Goal: Task Accomplishment & Management: Use online tool/utility

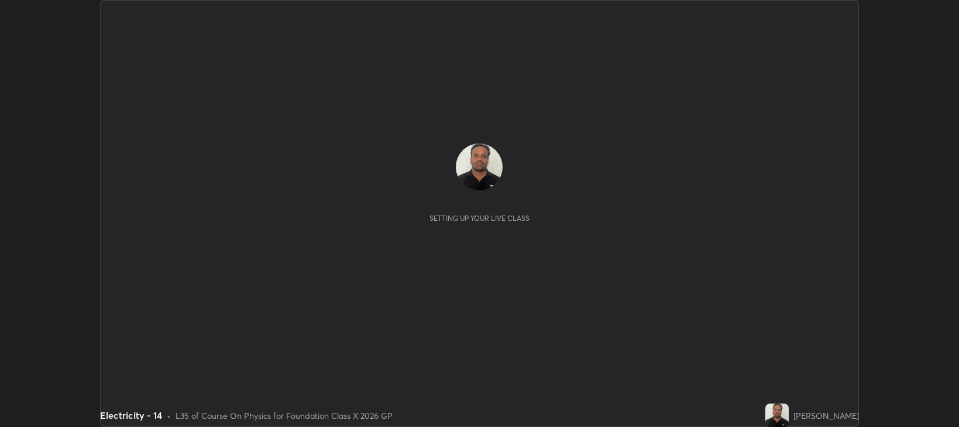
scroll to position [427, 958]
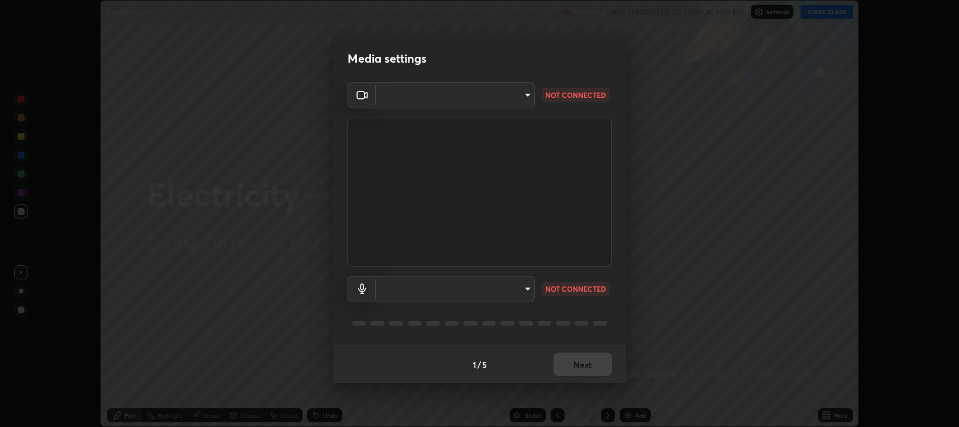
type input "97e3cd23c76f91fb91915eb68de44adfa811e639bdc8ba886a3eb3756a765973"
type input "default"
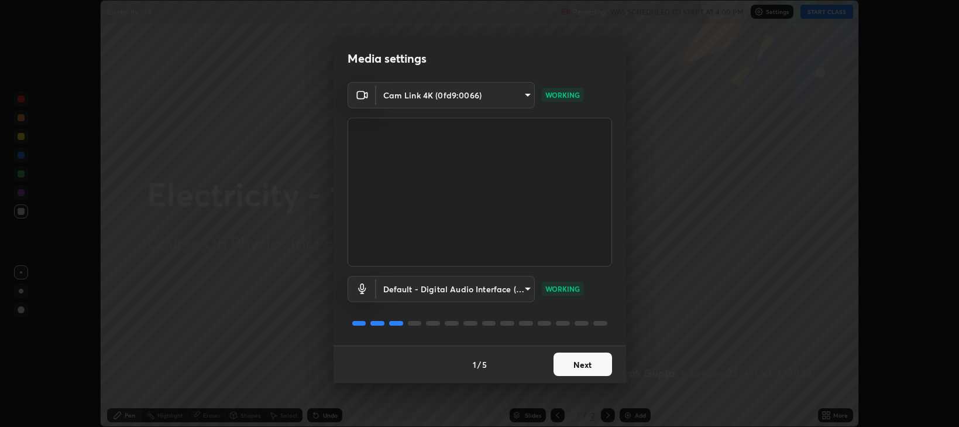
click at [565, 363] on button "Next" at bounding box center [582, 363] width 59 height 23
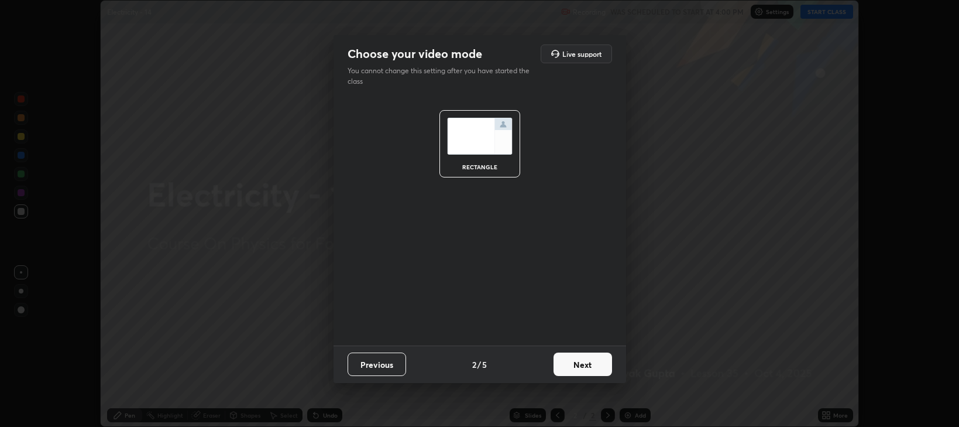
click at [578, 364] on button "Next" at bounding box center [582, 363] width 59 height 23
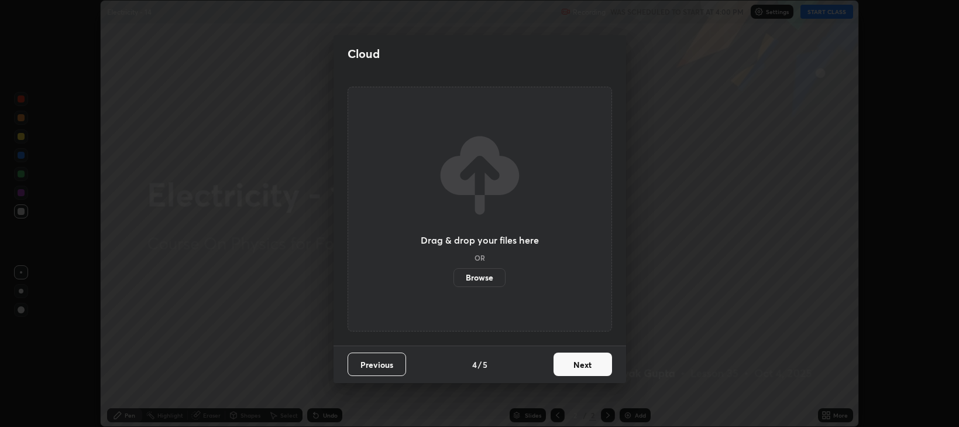
click at [584, 364] on button "Next" at bounding box center [582, 363] width 59 height 23
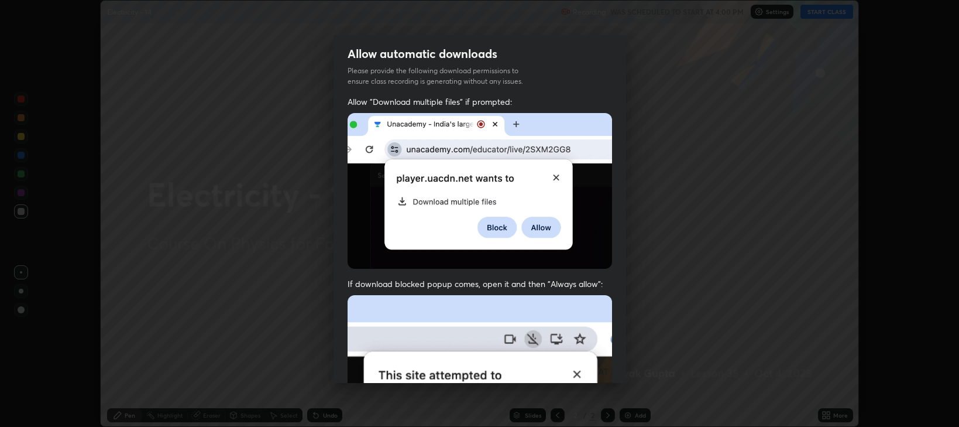
click at [359, 295] on img at bounding box center [480, 423] width 264 height 256
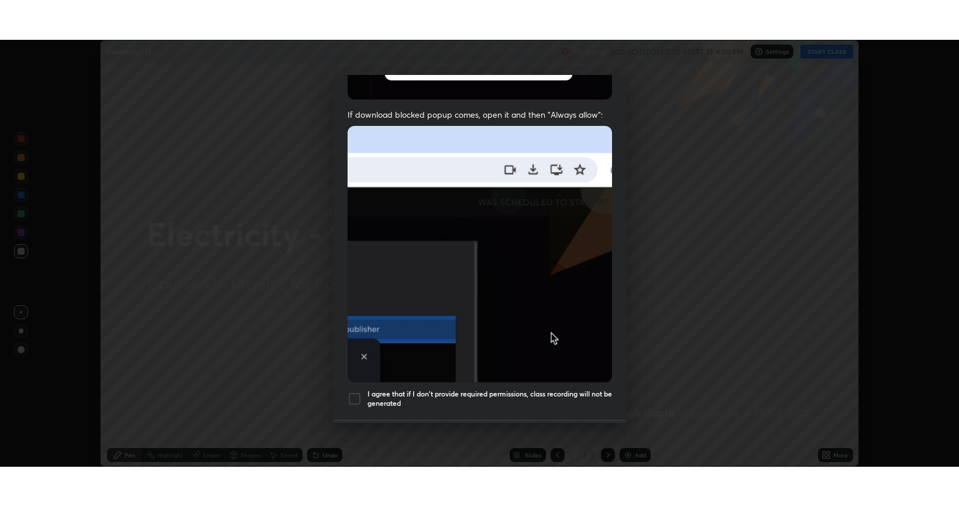
scroll to position [227, 0]
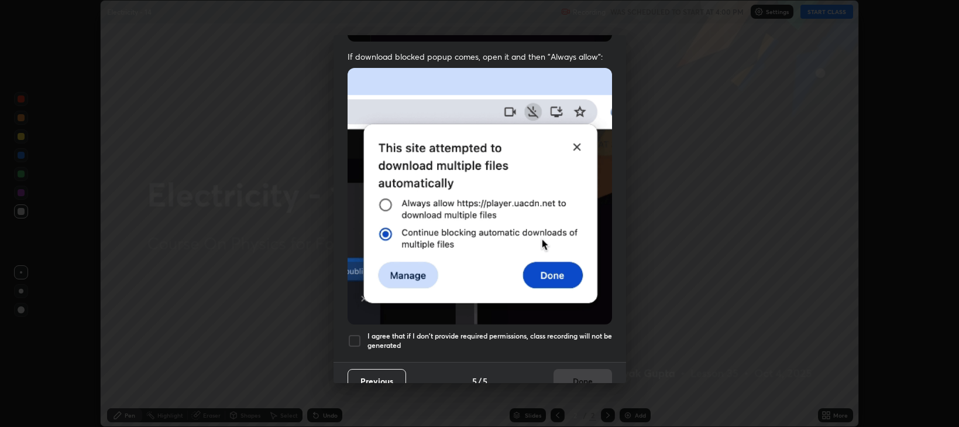
click at [350, 333] on div at bounding box center [355, 340] width 14 height 14
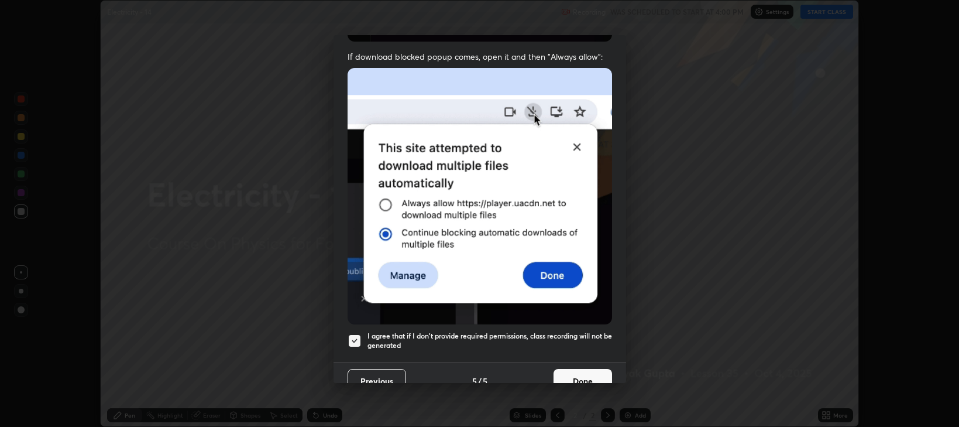
click at [580, 372] on button "Done" at bounding box center [582, 380] width 59 height 23
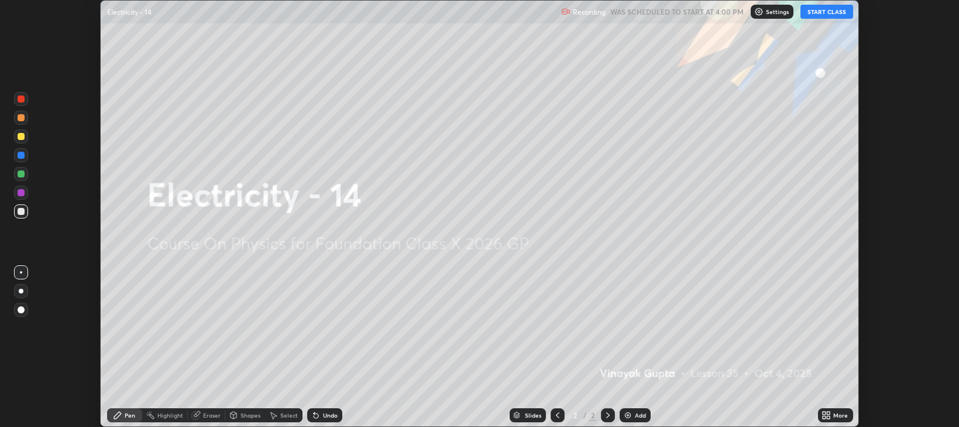
click at [823, 414] on icon at bounding box center [824, 412] width 3 height 3
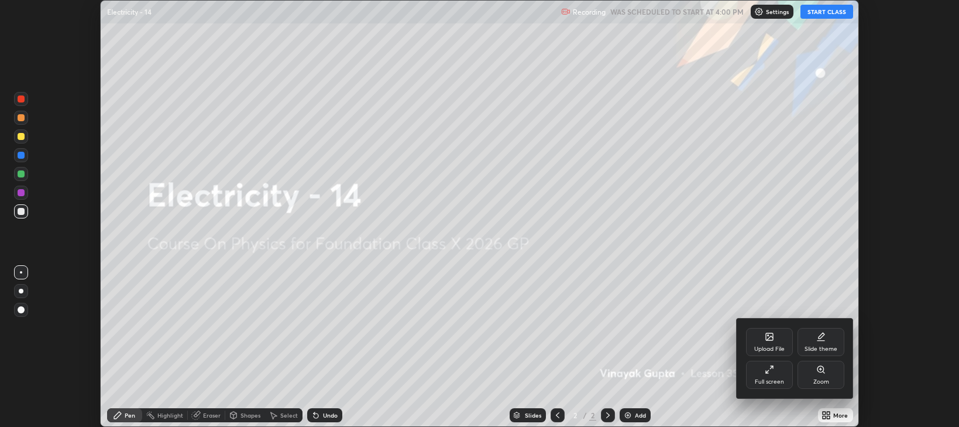
click at [761, 382] on div "Full screen" at bounding box center [769, 382] width 29 height 6
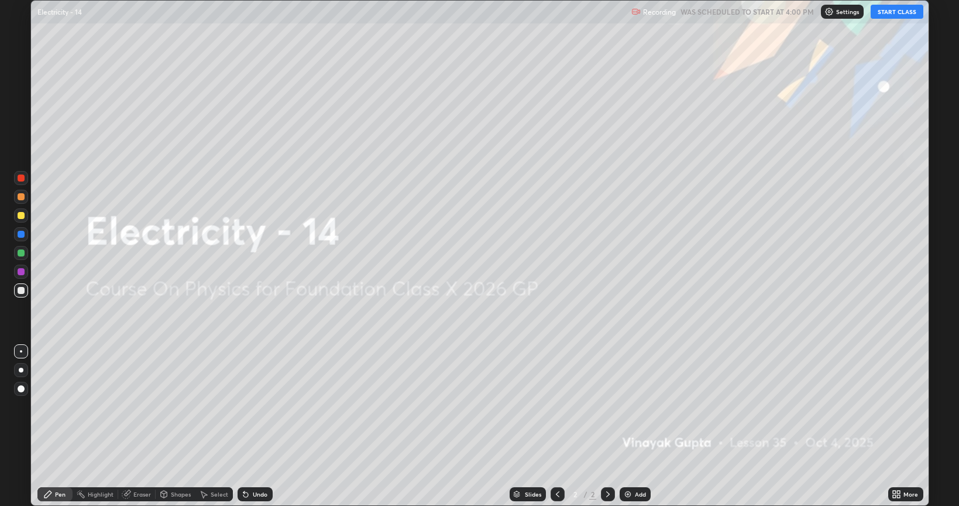
scroll to position [506, 959]
click at [896, 16] on button "START CLASS" at bounding box center [897, 12] width 53 height 14
click at [640, 426] on div "Add" at bounding box center [640, 494] width 11 height 6
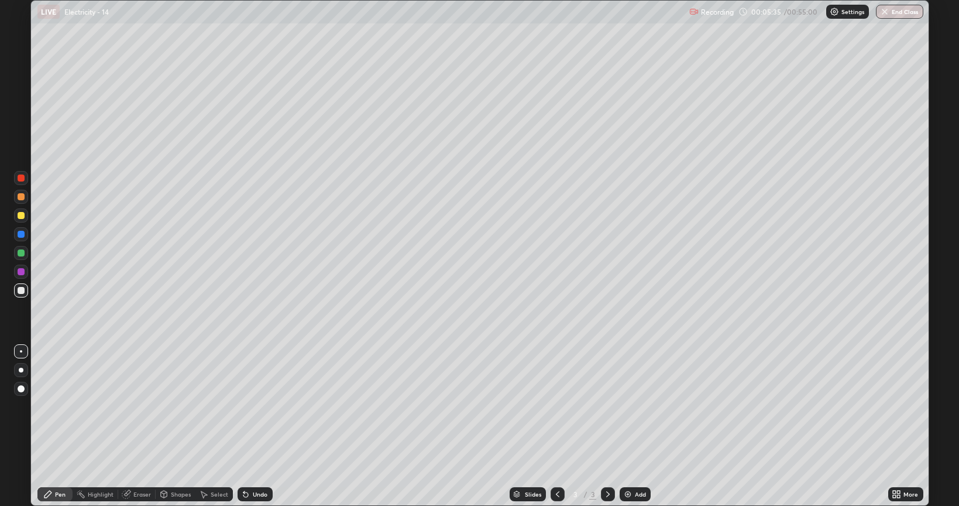
click at [20, 215] on div at bounding box center [21, 215] width 7 height 7
click at [642, 426] on div "Add" at bounding box center [640, 494] width 11 height 6
click at [557, 426] on icon at bounding box center [557, 493] width 9 height 9
click at [611, 426] on icon at bounding box center [607, 493] width 9 height 9
click at [755, 426] on div "Slides 4 / 4 Add" at bounding box center [580, 493] width 615 height 23
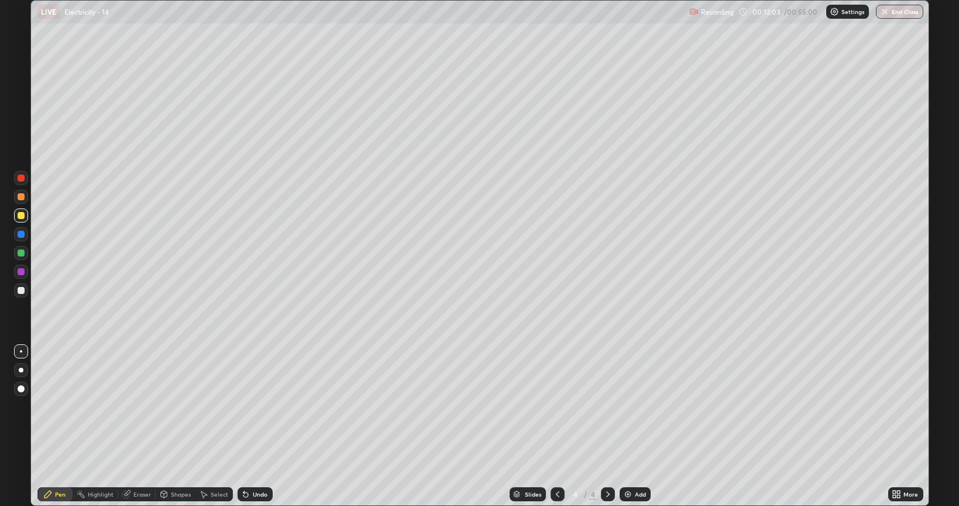
click at [635, 426] on div "Add" at bounding box center [640, 494] width 11 height 6
click at [20, 292] on div at bounding box center [21, 290] width 7 height 7
click at [271, 426] on div "Undo" at bounding box center [255, 494] width 35 height 14
click at [266, 426] on div "Undo" at bounding box center [260, 494] width 15 height 6
click at [264, 426] on div "Undo" at bounding box center [260, 494] width 15 height 6
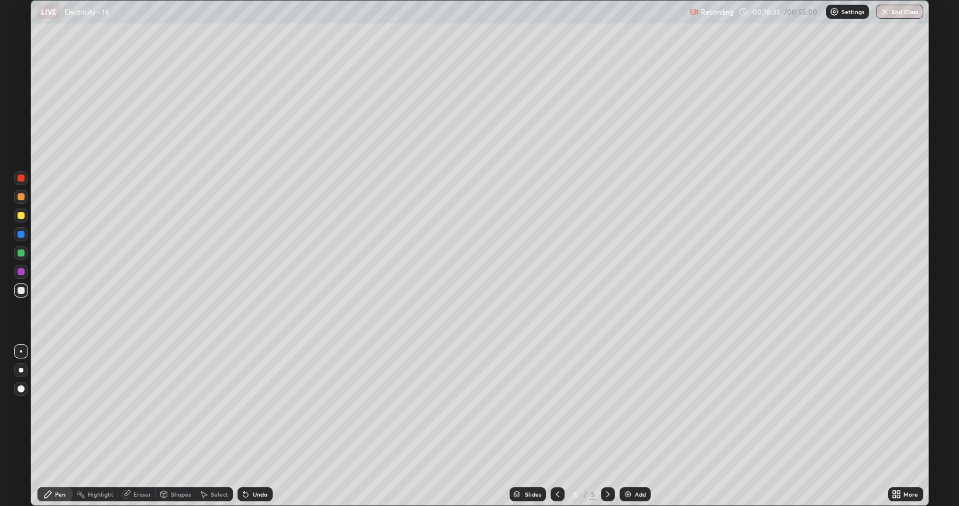
click at [263, 426] on div "Undo" at bounding box center [255, 494] width 35 height 14
click at [262, 426] on div "Undo" at bounding box center [255, 494] width 35 height 14
click at [250, 426] on div "Undo" at bounding box center [255, 494] width 35 height 14
click at [630, 426] on img at bounding box center [627, 493] width 9 height 9
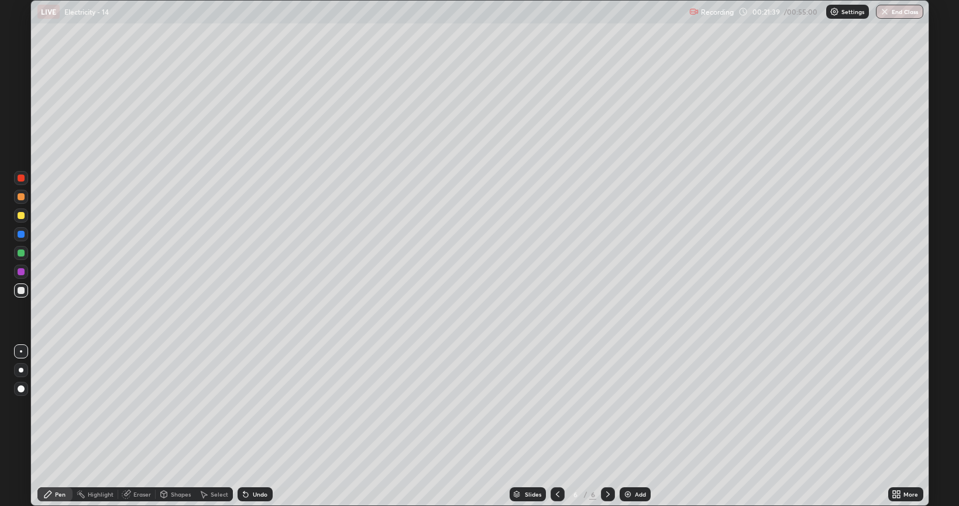
click at [23, 221] on div at bounding box center [21, 215] width 14 height 14
click at [22, 293] on div at bounding box center [21, 290] width 7 height 7
click at [639, 426] on div "Add" at bounding box center [640, 494] width 11 height 6
click at [22, 214] on div at bounding box center [21, 215] width 7 height 7
click at [178, 426] on div "Shapes" at bounding box center [176, 494] width 40 height 14
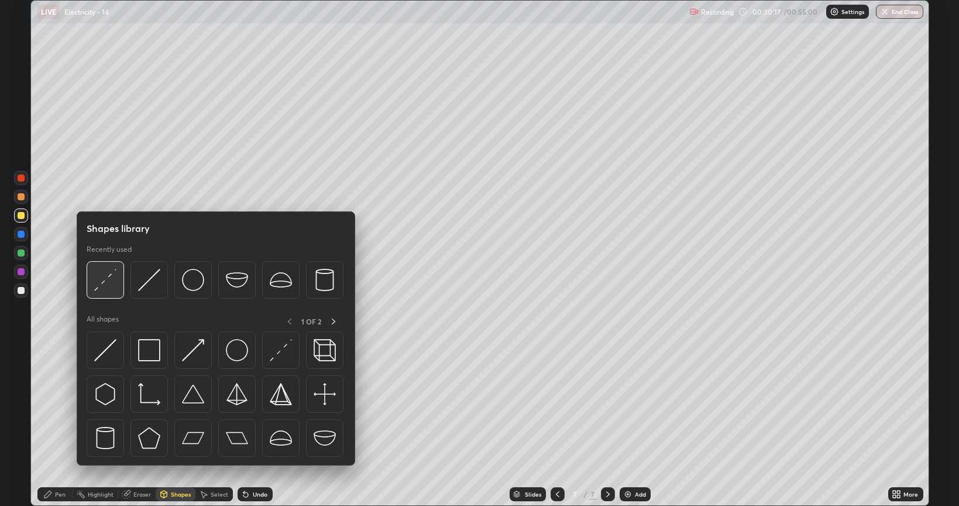
click at [102, 283] on img at bounding box center [105, 280] width 22 height 22
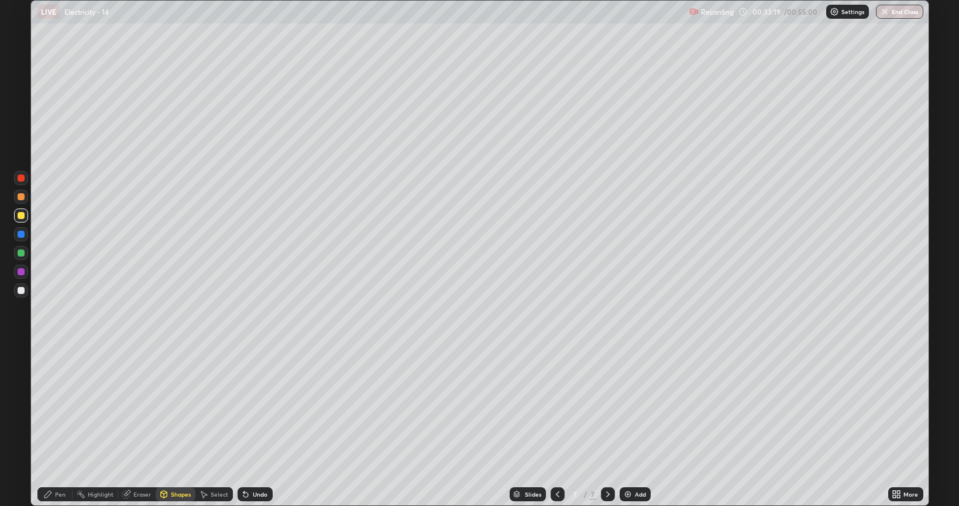
click at [22, 290] on div at bounding box center [21, 290] width 7 height 7
click at [244, 426] on icon at bounding box center [245, 494] width 5 height 5
click at [57, 426] on div "Pen" at bounding box center [60, 494] width 11 height 6
click at [931, 283] on div "Setting up your live class" at bounding box center [479, 253] width 959 height 506
click at [633, 426] on div "Add" at bounding box center [635, 494] width 31 height 14
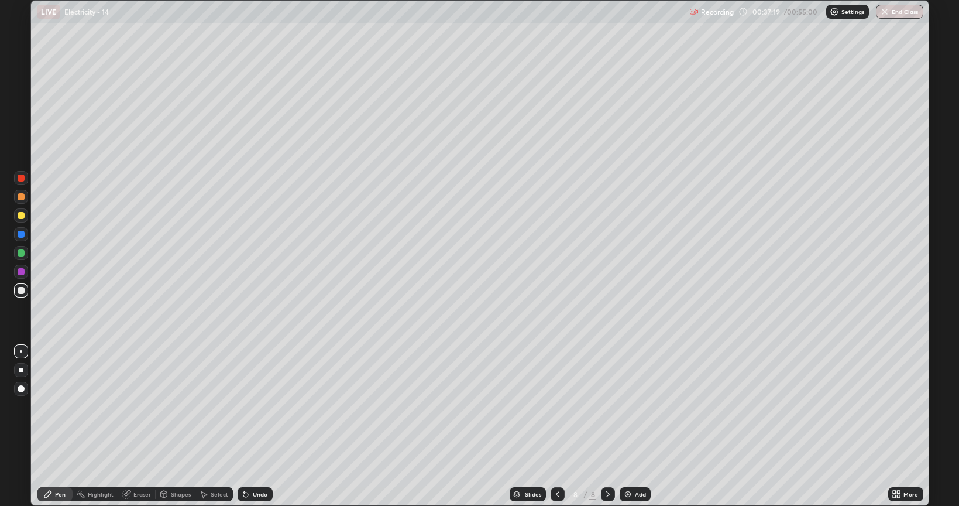
click at [558, 426] on icon at bounding box center [557, 493] width 9 height 9
click at [603, 426] on icon at bounding box center [607, 493] width 9 height 9
click at [26, 215] on div at bounding box center [21, 215] width 14 height 14
click at [908, 16] on button "End Class" at bounding box center [899, 12] width 47 height 14
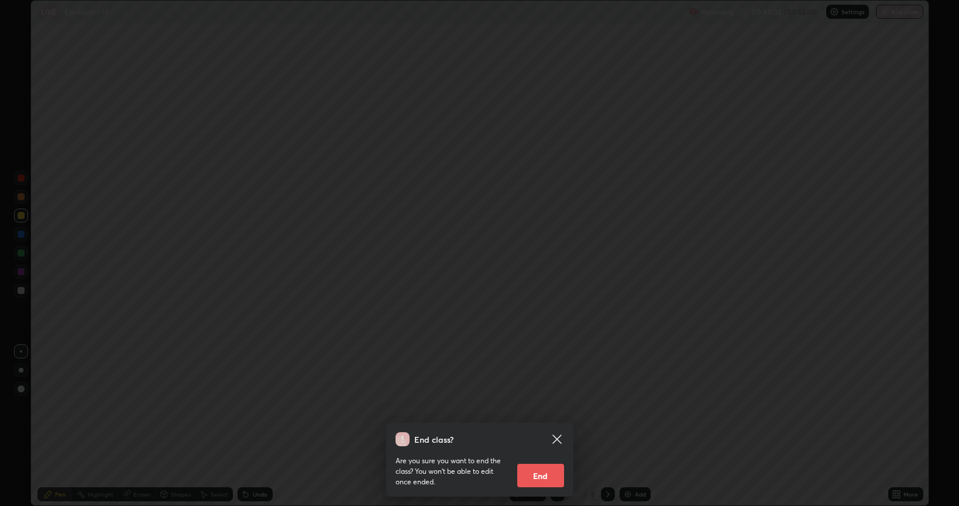
click at [538, 426] on button "End" at bounding box center [540, 474] width 47 height 23
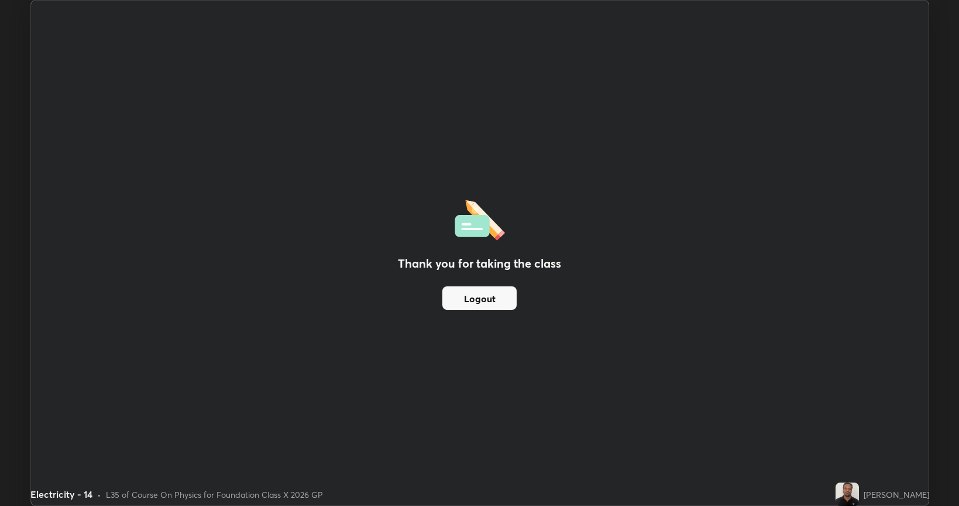
click at [489, 293] on button "Logout" at bounding box center [479, 297] width 74 height 23
